Goal: Information Seeking & Learning: Learn about a topic

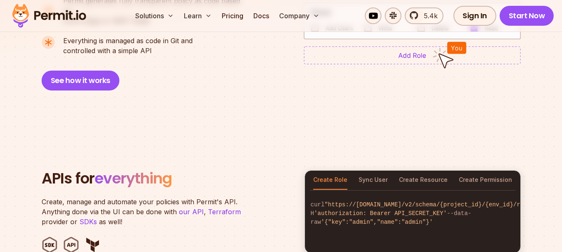
scroll to position [707, 0]
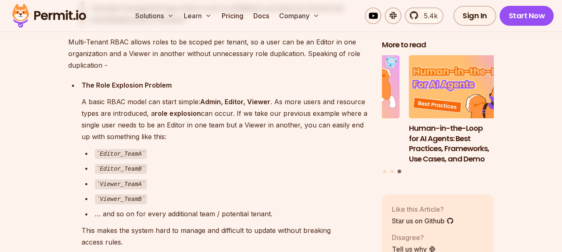
scroll to position [1372, 0]
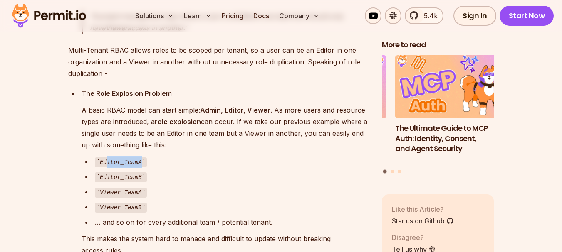
drag, startPoint x: 106, startPoint y: 153, endPoint x: 137, endPoint y: 163, distance: 33.1
click at [137, 163] on div "Editor_TeamA" at bounding box center [231, 162] width 273 height 12
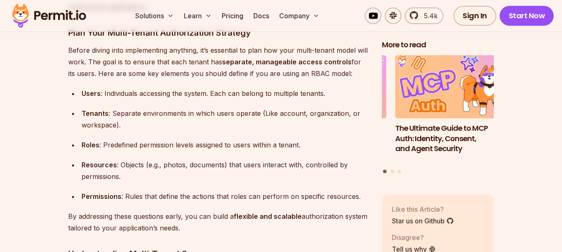
scroll to position [2120, 0]
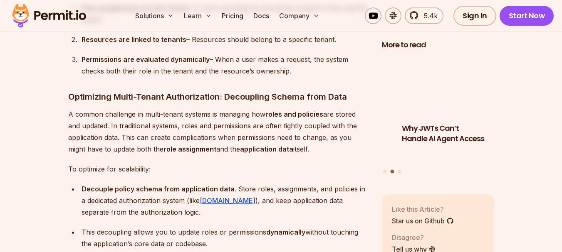
scroll to position [2411, 0]
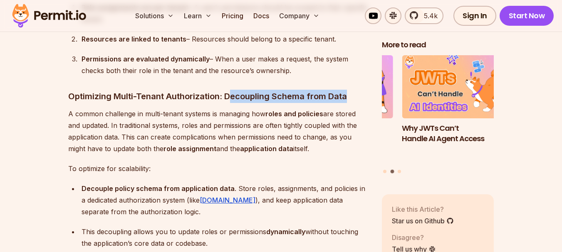
drag, startPoint x: 230, startPoint y: 91, endPoint x: 352, endPoint y: 91, distance: 122.2
click at [352, 91] on h3 "Optimizing Multi-Tenant Authorization: Decoupling Schema from Data" at bounding box center [218, 96] width 300 height 13
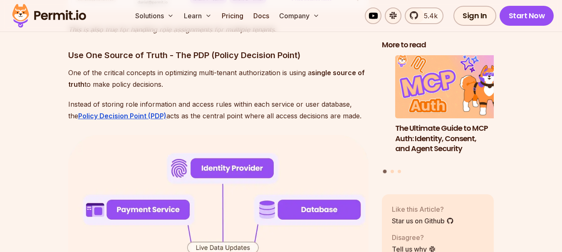
scroll to position [2868, 0]
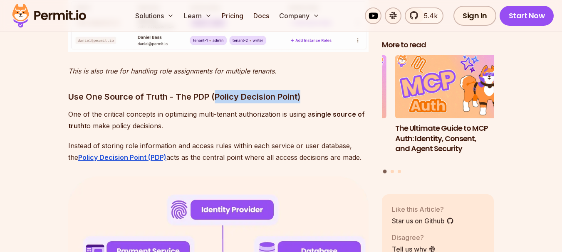
drag, startPoint x: 213, startPoint y: 91, endPoint x: 301, endPoint y: 92, distance: 88.1
click at [301, 92] on h3 "Use One Source of Truth - The PDP (Policy Decision Point)" at bounding box center [218, 96] width 300 height 13
